Goal: Transaction & Acquisition: Book appointment/travel/reservation

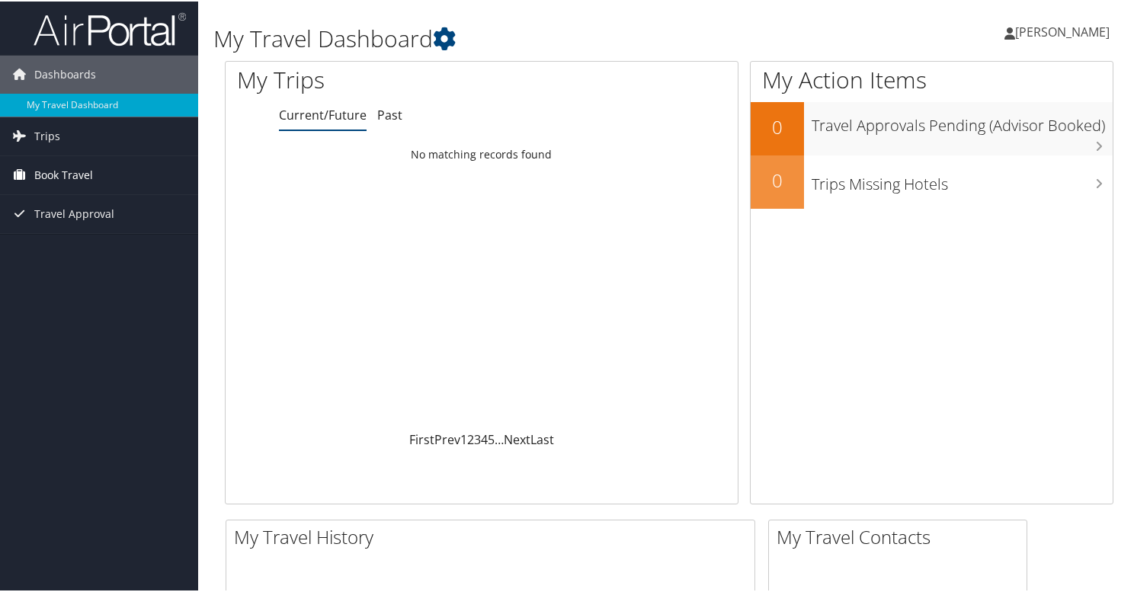
click at [73, 171] on span "Book Travel" at bounding box center [63, 174] width 59 height 38
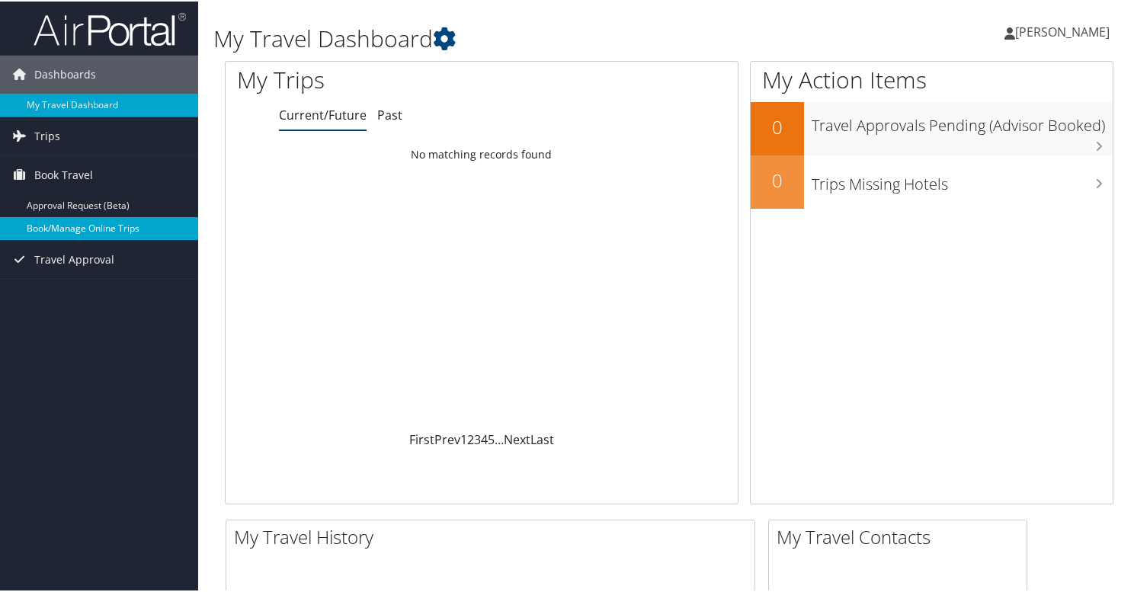
click at [53, 224] on link "Book/Manage Online Trips" at bounding box center [99, 227] width 198 height 23
